Goal: Information Seeking & Learning: Understand process/instructions

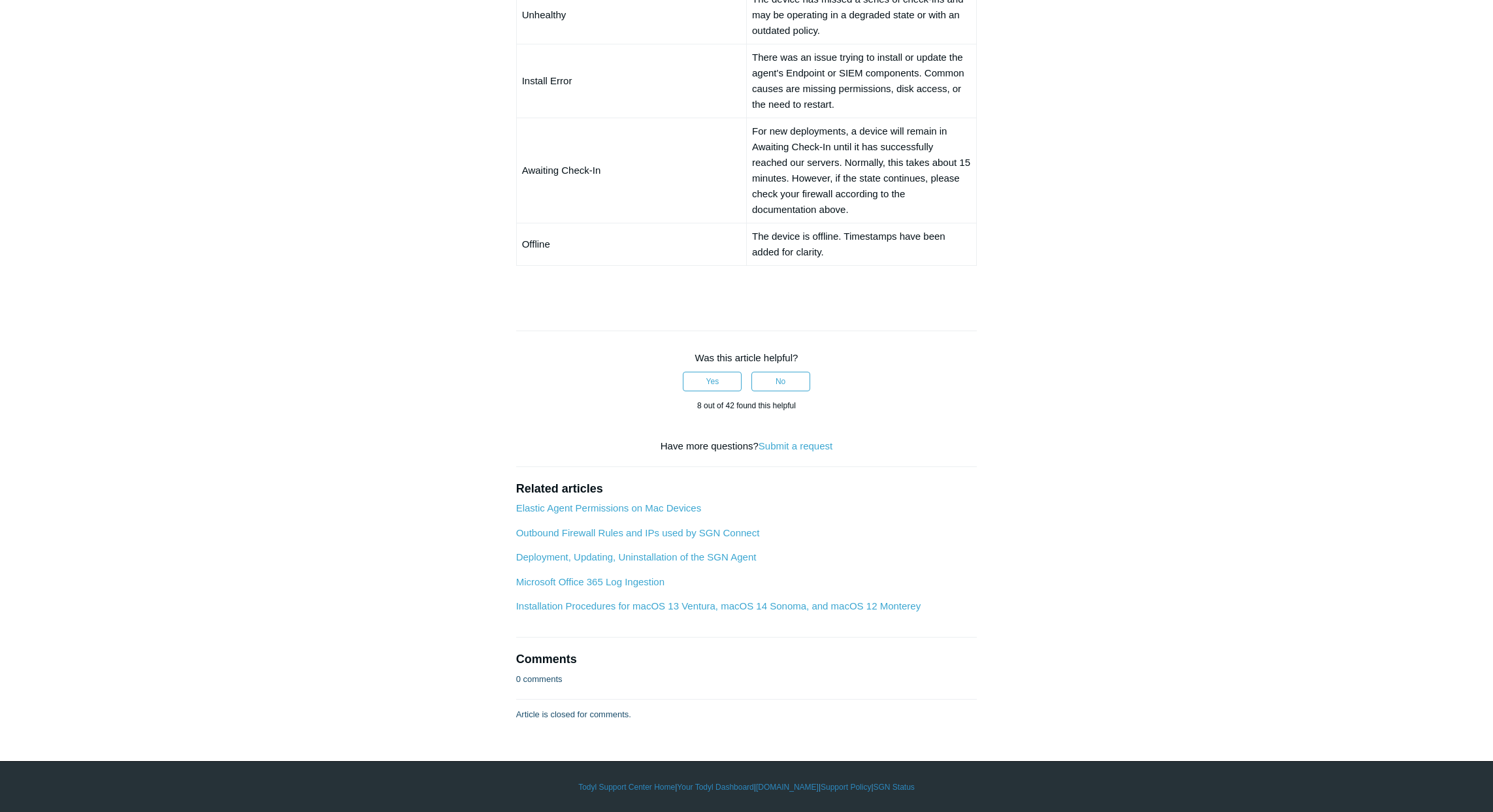
scroll to position [1079, 0]
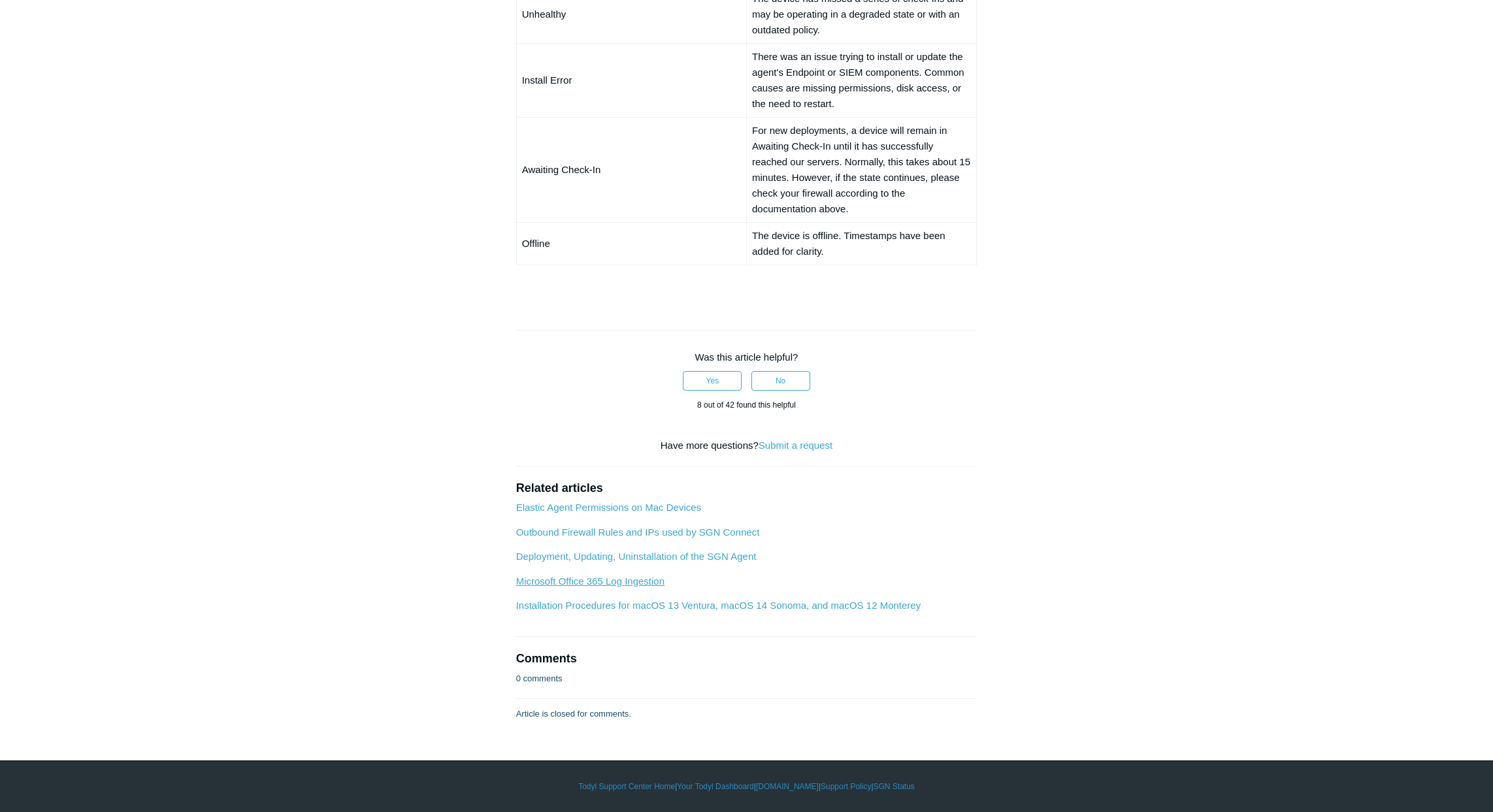
click at [579, 583] on link "Microsoft Office 365 Log Ingestion" at bounding box center [590, 580] width 148 height 11
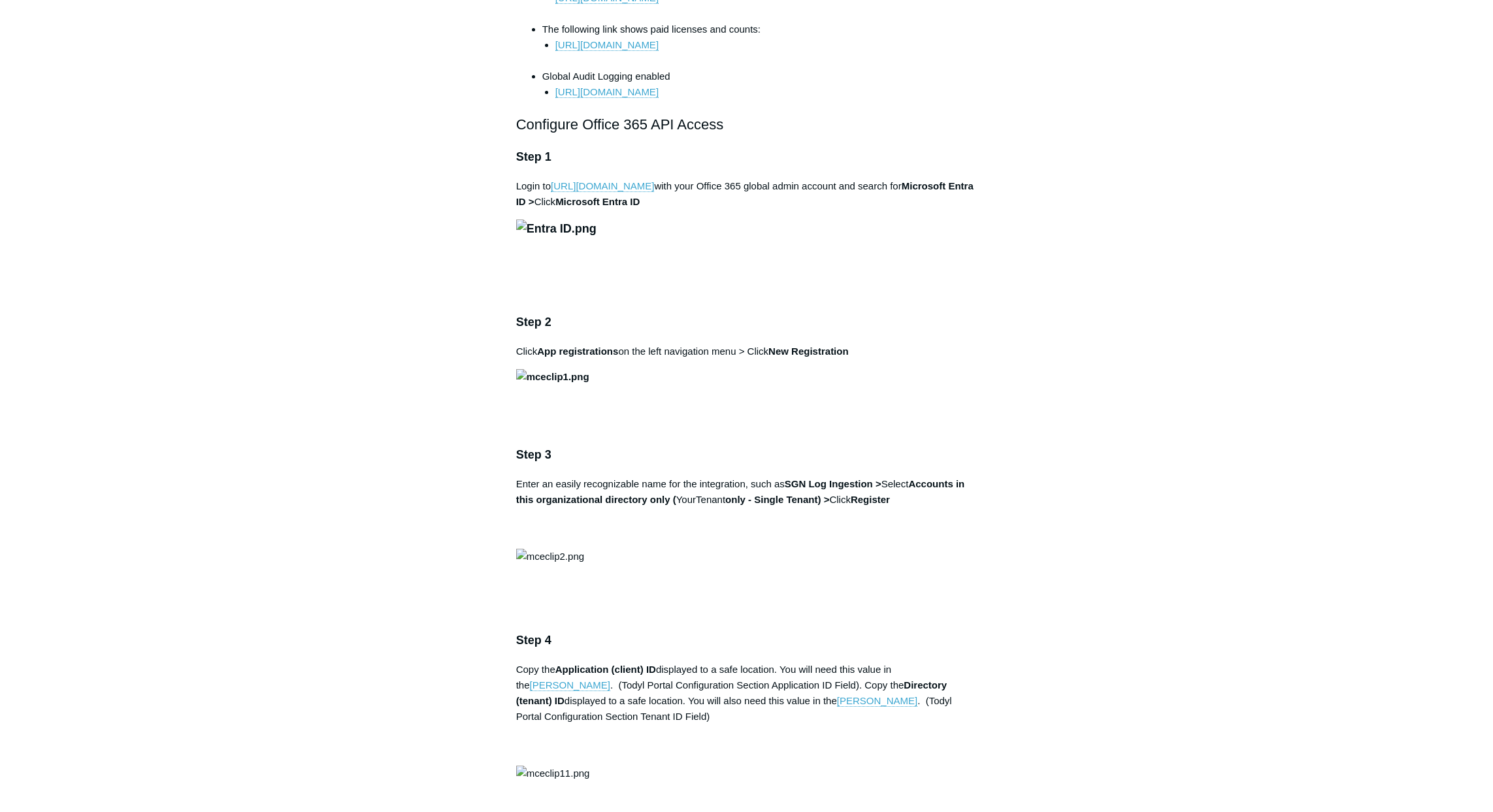
scroll to position [1341, 0]
